Goal: Task Accomplishment & Management: Use online tool/utility

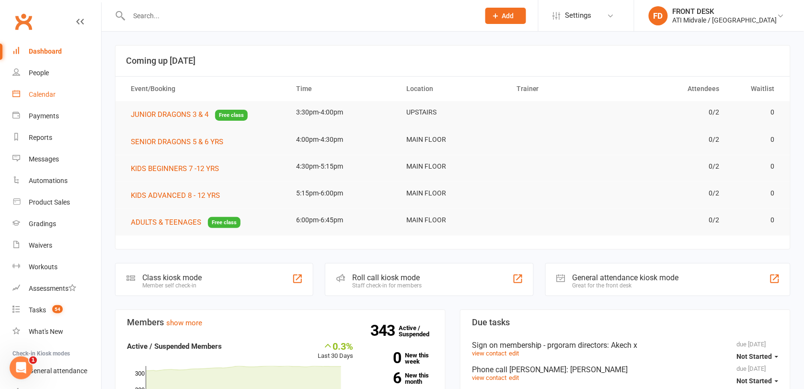
click at [39, 95] on div "Calendar" at bounding box center [42, 95] width 27 height 8
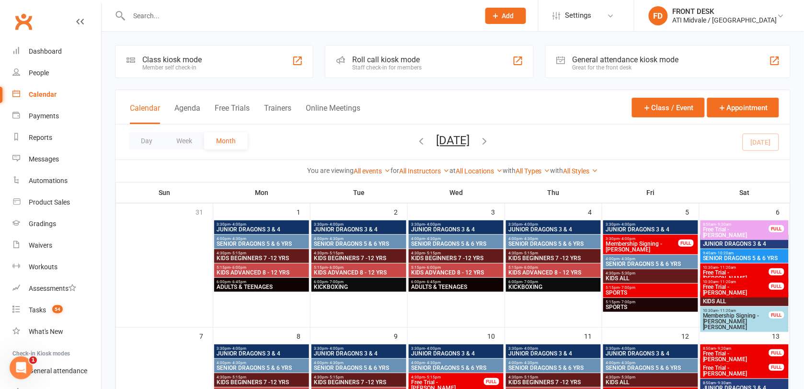
click at [586, 60] on div "General attendance kiosk mode" at bounding box center [626, 59] width 106 height 9
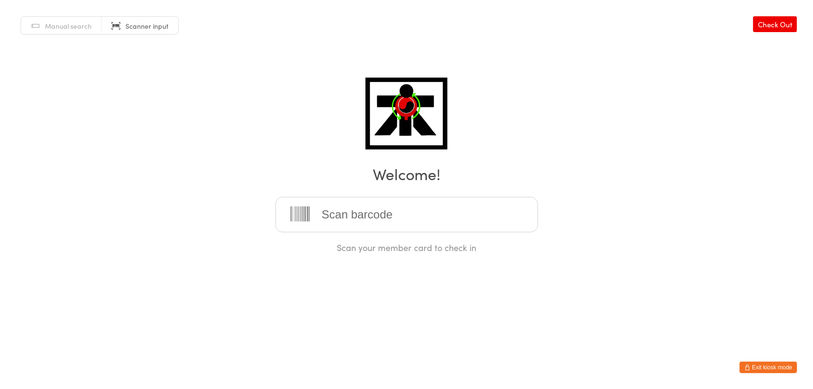
click at [339, 202] on input "search" at bounding box center [406, 214] width 263 height 35
type input "2024-086"
type input "2024-004"
type input "2024-001"
type input "[PHONE_NUMBER]"
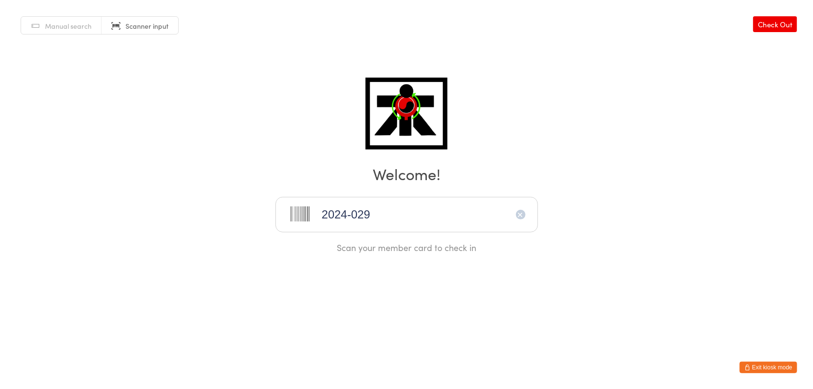
type input "2024-029"
type input "2023-136"
type input "2024-058"
type input "2024-026"
type input "2024-085"
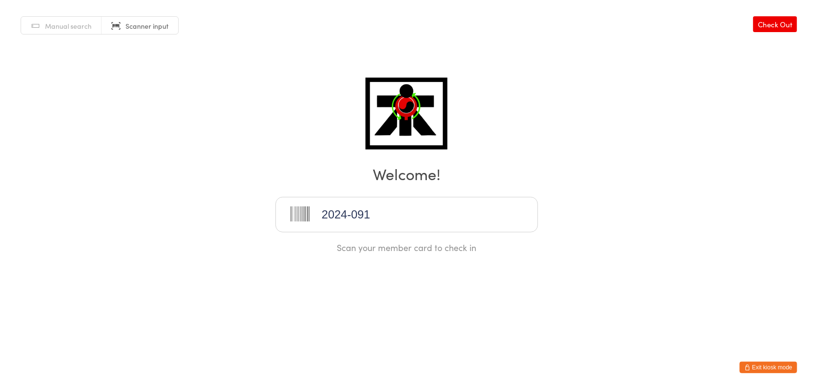
type input "2024-091"
type input "2024-104"
type input "2024-070"
type input "2023-100"
type input "2022-092"
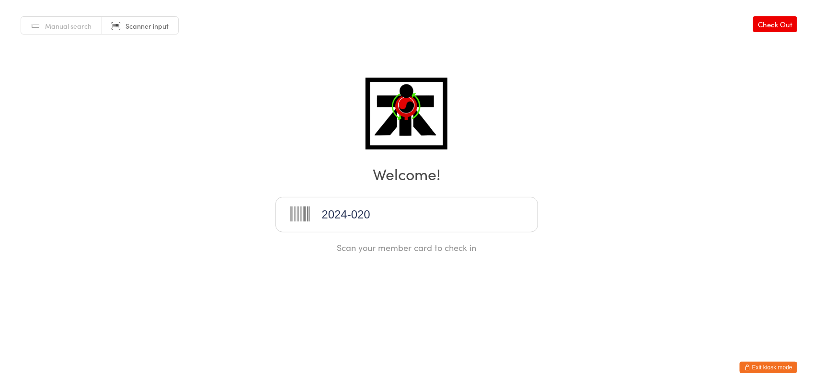
type input "2024-020"
type input "2024-051"
